Goal: Information Seeking & Learning: Check status

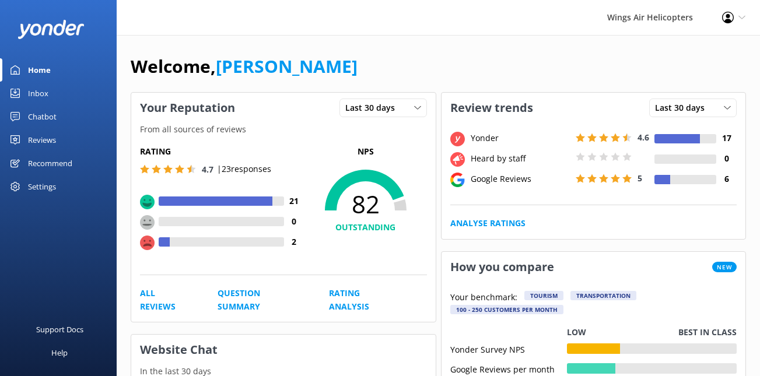
click at [37, 138] on div "Reviews" at bounding box center [42, 139] width 28 height 23
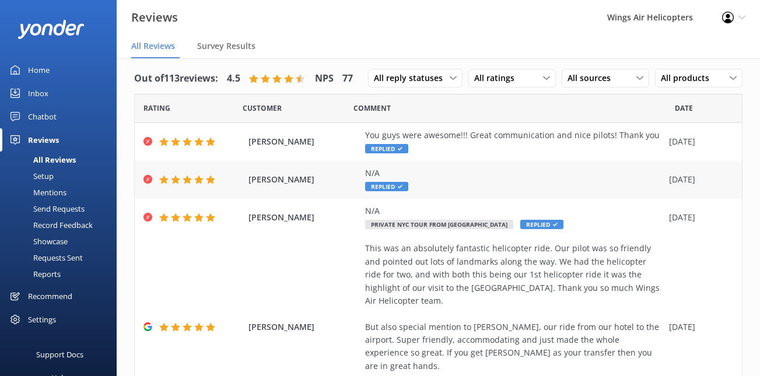
scroll to position [8, 0]
